Goal: Find specific page/section: Find specific page/section

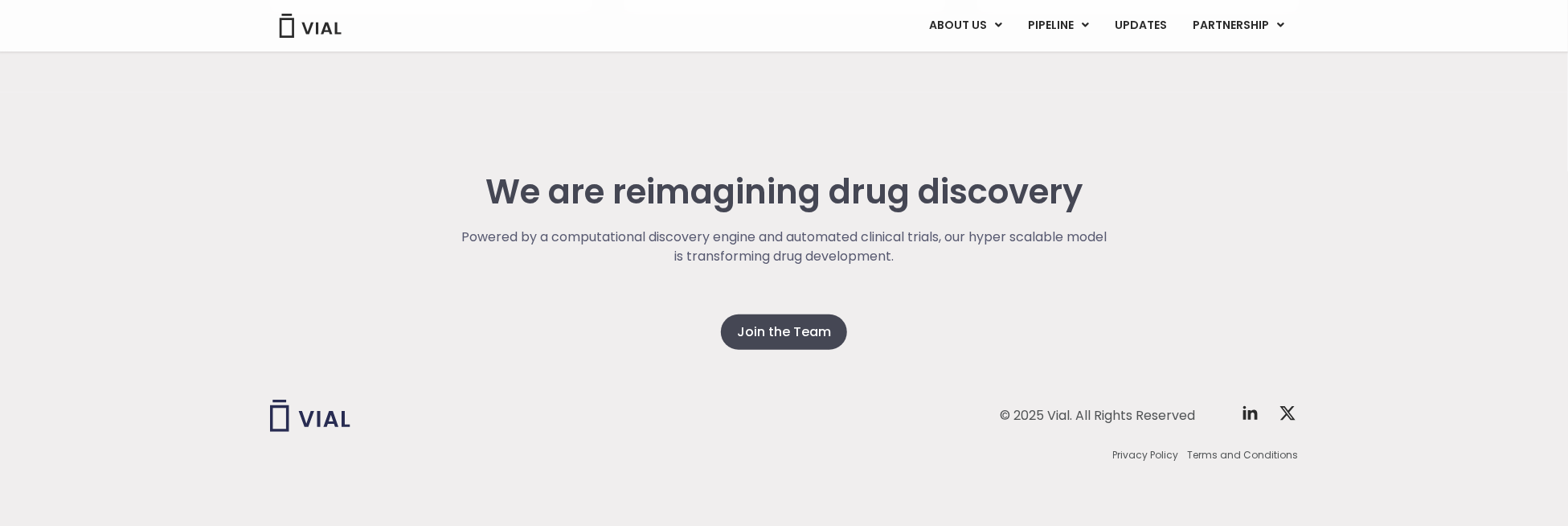
click at [322, 18] on img at bounding box center [310, 25] width 64 height 24
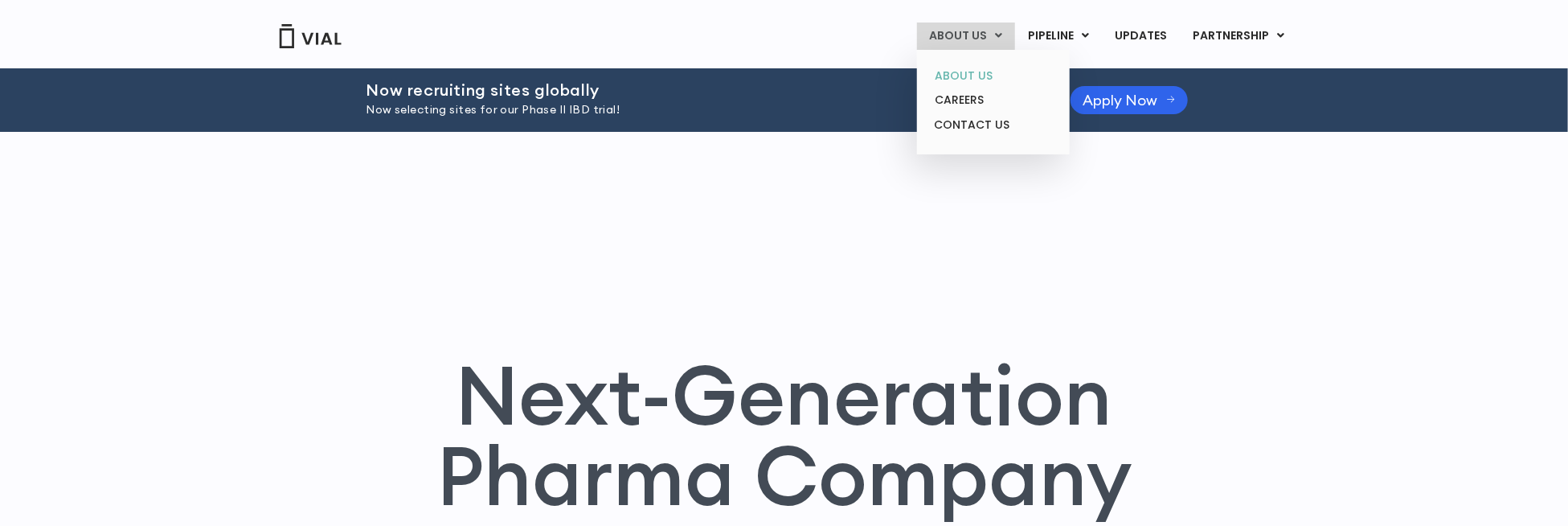
click at [981, 74] on link "ABOUT US" at bounding box center [993, 76] width 141 height 25
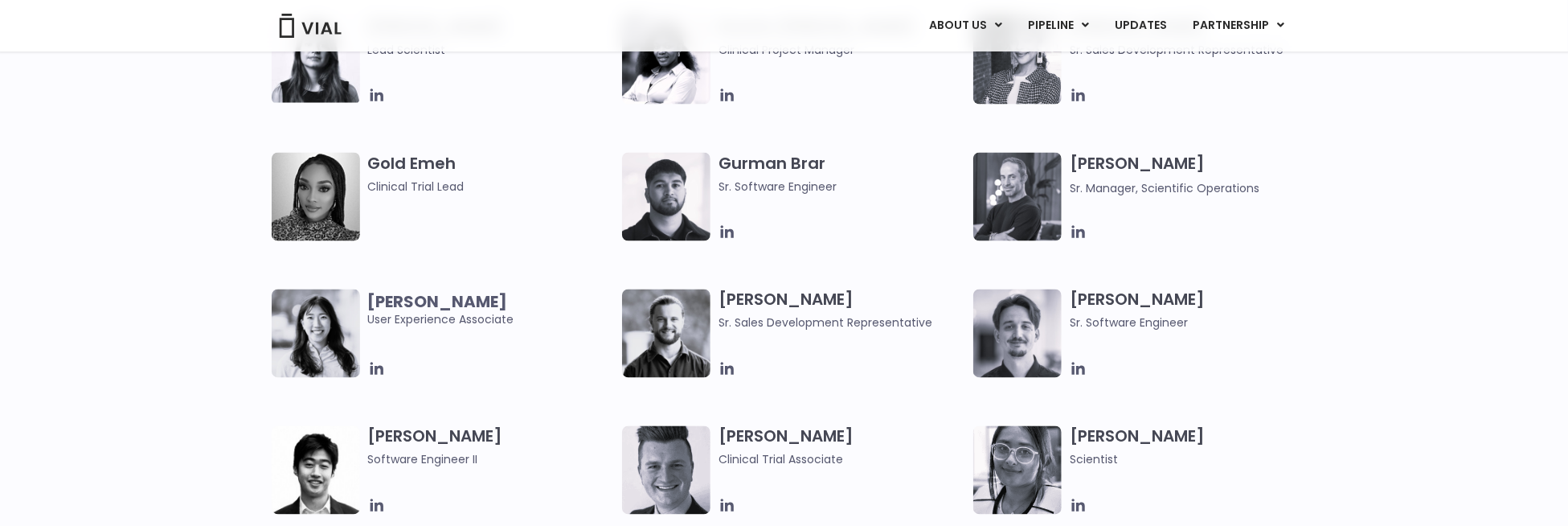
scroll to position [1607, 0]
